Goal: Task Accomplishment & Management: Contribute content

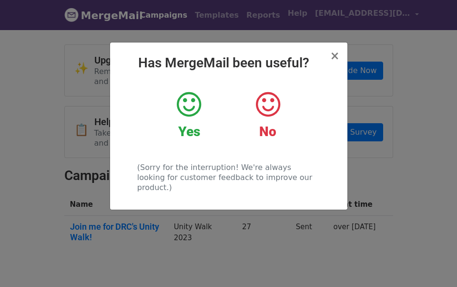
click at [195, 107] on icon at bounding box center [189, 104] width 24 height 29
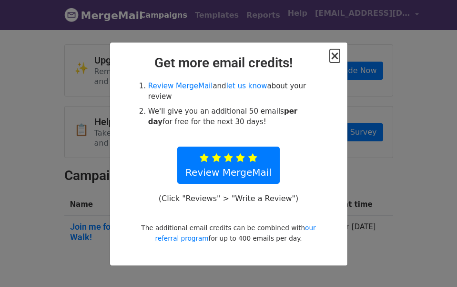
click at [334, 58] on span "×" at bounding box center [335, 55] width 10 height 13
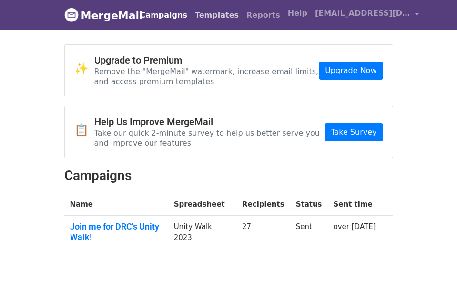
click at [200, 17] on link "Templates" at bounding box center [216, 15] width 51 height 19
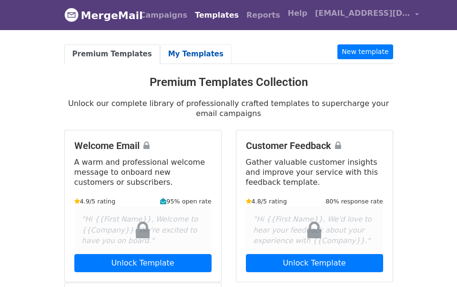
click at [178, 51] on link "My Templates" at bounding box center [196, 54] width 72 height 20
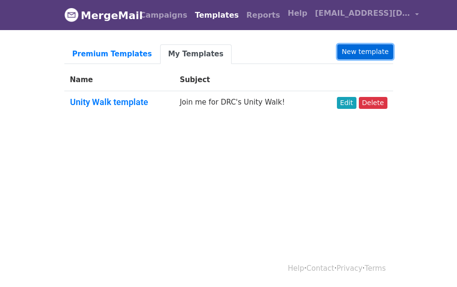
click at [373, 49] on link "New template" at bounding box center [365, 51] width 55 height 15
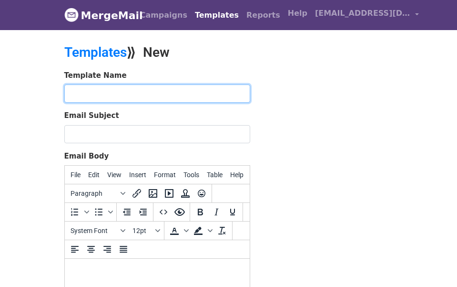
click at [78, 94] on input "text" at bounding box center [157, 93] width 186 height 18
type input "Thank you for your donation!"
click at [81, 91] on input "Thank you for your donation!" at bounding box center [157, 93] width 186 height 18
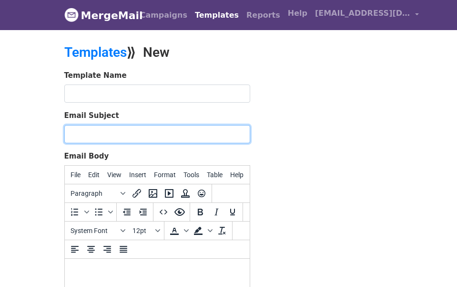
click at [82, 131] on input "Email Subject" at bounding box center [157, 134] width 186 height 18
paste input "Thank you for your donation!"
type input "Thank you for your donation!"
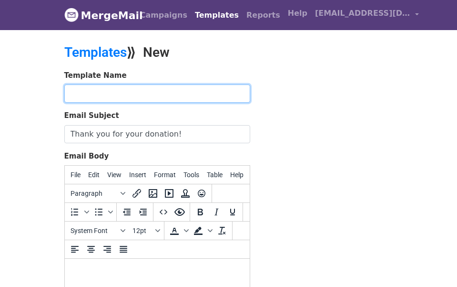
click at [82, 93] on input "text" at bounding box center [157, 93] width 186 height 18
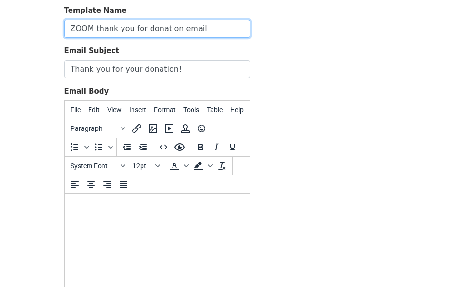
scroll to position [65, 0]
type input "ZOOM thank you for donation email"
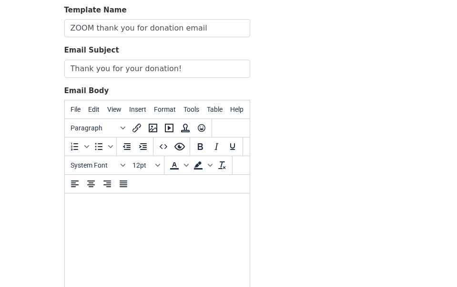
click at [105, 219] on html at bounding box center [156, 206] width 185 height 26
paste body "To enrich screen reader interactions, please activate Accessibility in Grammarl…"
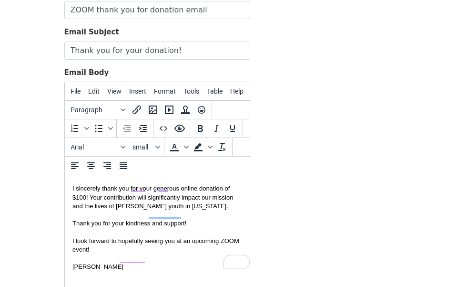
scroll to position [38, 0]
click at [94, 237] on font "I look forward to hopefully seeing you at an upcoming ZOOM event!" at bounding box center [155, 245] width 167 height 16
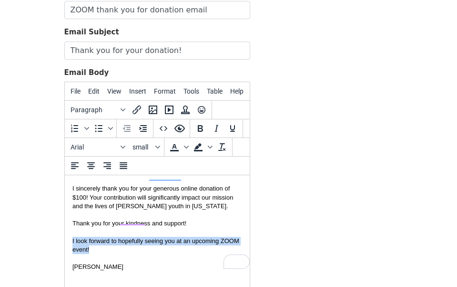
click at [94, 237] on font "I look forward to hopefully seeing you at an upcoming ZOOM event!" at bounding box center [155, 245] width 167 height 16
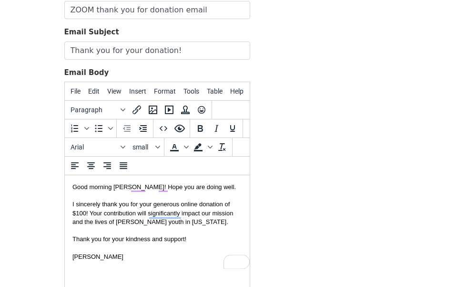
scroll to position [0, 0]
click at [122, 187] on font "Good morning Elyse! Hope you are doing well." at bounding box center [154, 186] width 164 height 7
click at [119, 188] on font "Good morning Elyse! Hope you are doing well." at bounding box center [154, 186] width 164 height 7
click at [140, 89] on span "Insert" at bounding box center [137, 91] width 17 height 8
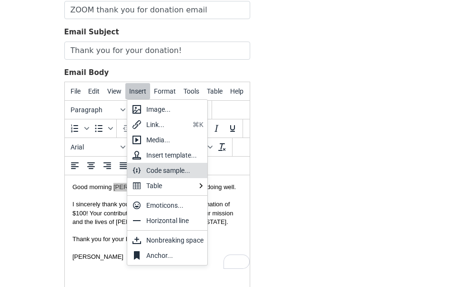
click at [154, 169] on div "Code sample..." at bounding box center [174, 169] width 57 height 11
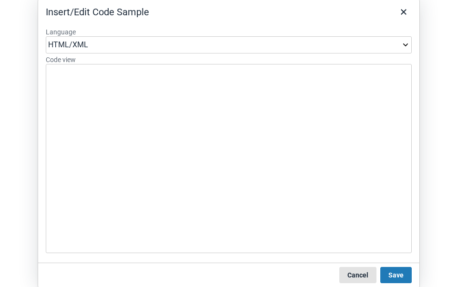
click at [358, 274] on button "Cancel" at bounding box center [357, 275] width 37 height 16
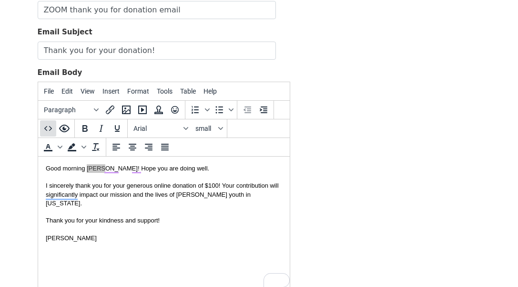
click at [48, 129] on icon "Source code" at bounding box center [47, 128] width 11 height 11
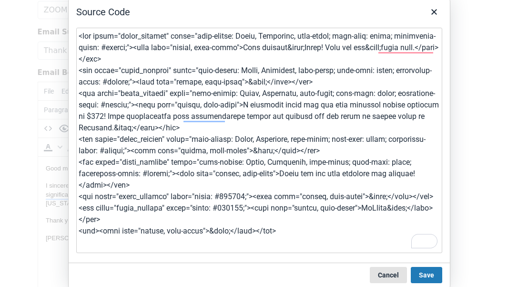
click at [380, 281] on button "Cancel" at bounding box center [388, 275] width 37 height 16
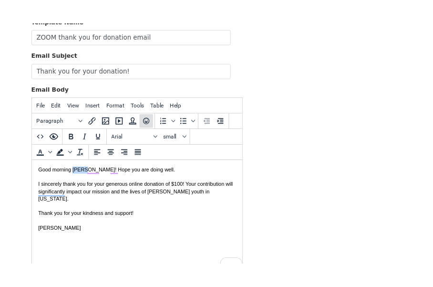
scroll to position [80, 0]
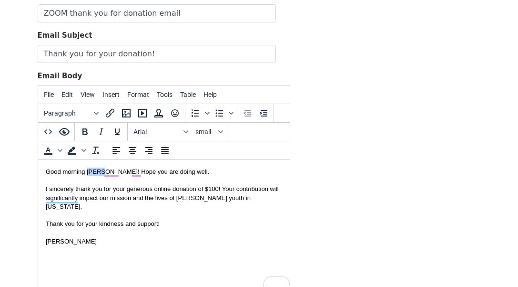
click at [92, 175] on font "Good morning Elyse! Hope you are doing well." at bounding box center [127, 171] width 164 height 7
click at [180, 171] on div "Good morning NAME! Hope you are doing well." at bounding box center [163, 171] width 236 height 9
drag, startPoint x: 180, startPoint y: 171, endPoint x: 107, endPoint y: 170, distance: 73.4
click at [107, 170] on div "Good morning NAME! Hope you are doing well." at bounding box center [163, 171] width 236 height 9
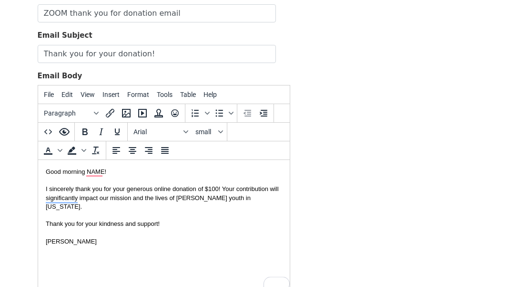
click at [76, 174] on font "Good morning NAME!" at bounding box center [75, 171] width 61 height 7
click at [211, 190] on font "I sincerely thank you for your generous online donation of $100! Your contribut…" at bounding box center [161, 197] width 233 height 24
click at [215, 191] on font "I sincerely thank you for your generous online donation of $100! Your contribut…" at bounding box center [161, 197] width 233 height 24
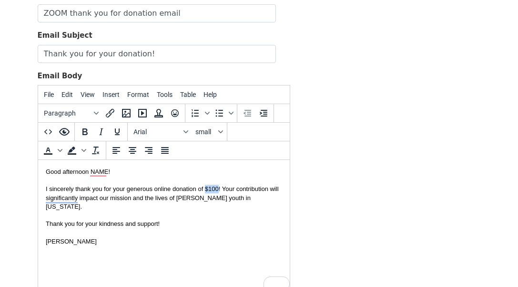
drag, startPoint x: 206, startPoint y: 189, endPoint x: 220, endPoint y: 189, distance: 13.8
click at [220, 189] on font "I sincerely thank you for your generous online donation of $100! Your contribut…" at bounding box center [161, 197] width 233 height 24
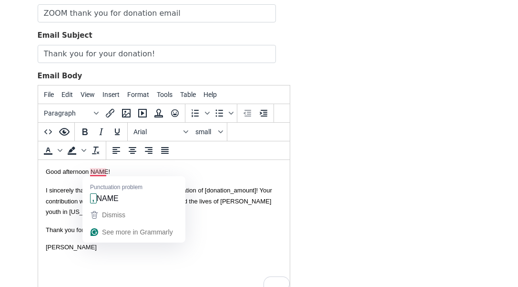
click at [100, 173] on font "Good afternoon NAME!" at bounding box center [77, 171] width 64 height 7
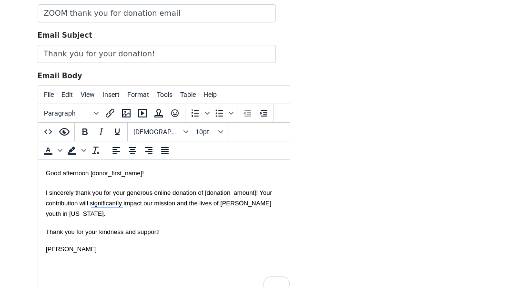
click at [256, 192] on span "! Your contribution will significantly impact our mission and the lives of fost…" at bounding box center [158, 203] width 226 height 29
click at [236, 204] on span "! Your contribution will have a significant impact on our mission and the lives…" at bounding box center [158, 208] width 226 height 18
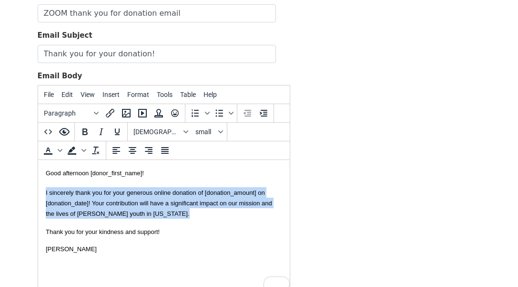
click at [236, 204] on span "! Your contribution will have a significant impact on our mission and the lives…" at bounding box center [158, 208] width 226 height 18
click at [234, 207] on div "I sincerely thank you for your generous online donation of [ donation_amount] o…" at bounding box center [163, 203] width 236 height 32
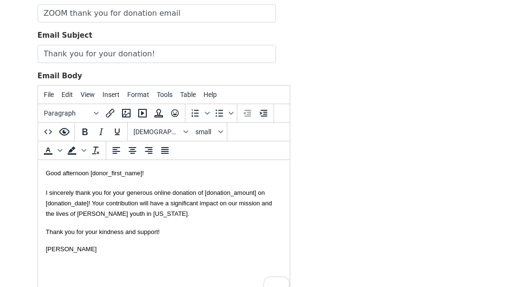
click at [234, 205] on span "! Your contribution will have a significant impact on our mission and the lives…" at bounding box center [158, 208] width 226 height 18
click at [160, 215] on div "I sincerely thank you for your generous online donation of [ donation_amount] o…" at bounding box center [163, 203] width 236 height 32
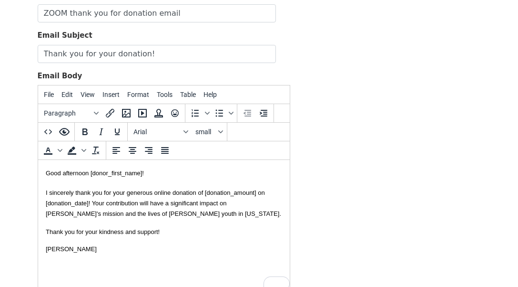
click at [166, 231] on div "Thank you for your kindness and support!" at bounding box center [163, 231] width 236 height 9
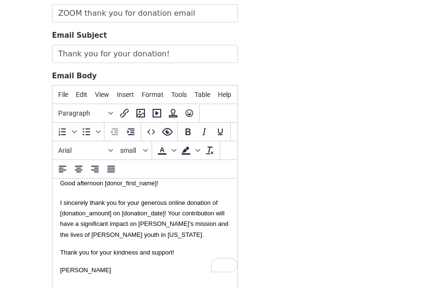
scroll to position [29, 0]
